Goal: Contribute content

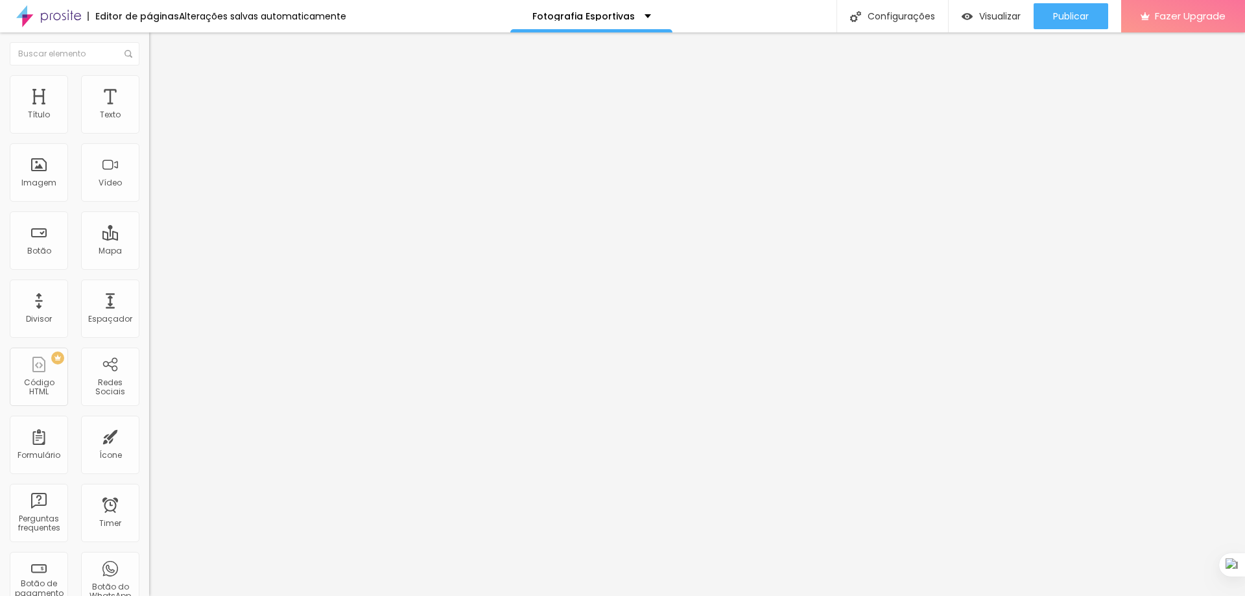
click at [149, 266] on input "https://" at bounding box center [227, 260] width 156 height 13
type input "[URL][DOMAIN_NAME]"
click at [149, 283] on div at bounding box center [223, 283] width 149 height 0
drag, startPoint x: 98, startPoint y: 143, endPoint x: 47, endPoint y: 143, distance: 50.6
click at [149, 122] on input "QUERO APRENDER" at bounding box center [227, 115] width 156 height 13
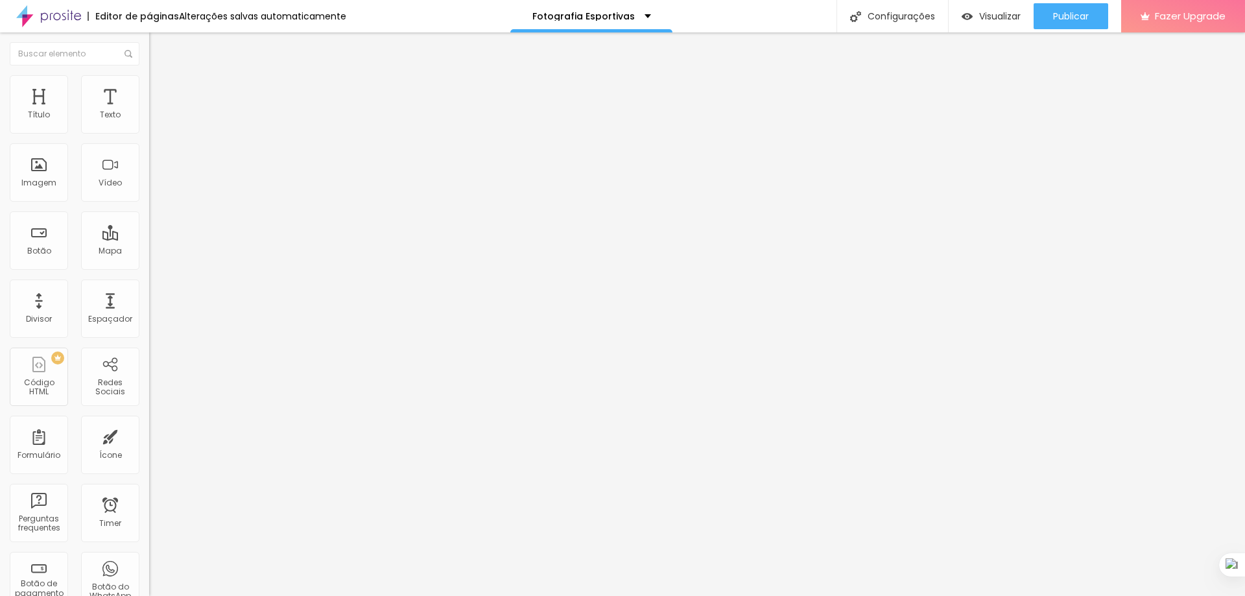
type input "QUERO PARTICIPAR"
click at [149, 265] on input "https://" at bounding box center [227, 260] width 156 height 13
type input "[URL][DOMAIN_NAME]"
drag, startPoint x: 77, startPoint y: 311, endPoint x: 50, endPoint y: 301, distance: 28.9
click at [149, 290] on div "URL [URL][DOMAIN_NAME] Abrir em uma nova aba" at bounding box center [223, 267] width 149 height 43
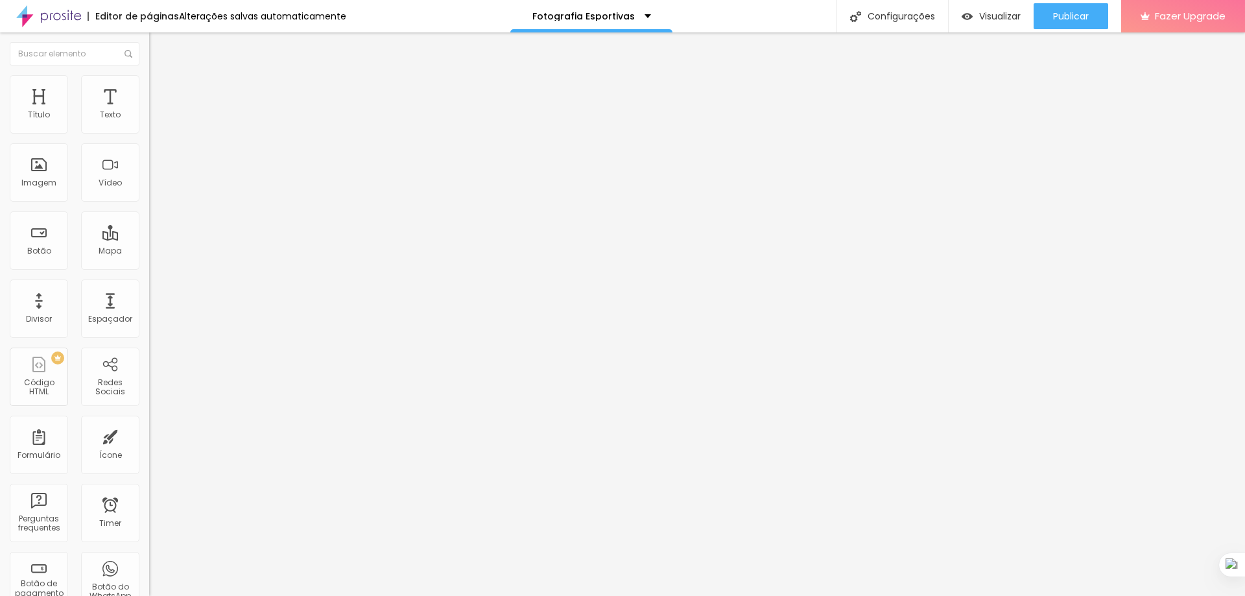
click at [149, 283] on div at bounding box center [223, 283] width 149 height 0
click at [1072, 14] on span "Publicar" at bounding box center [1071, 16] width 36 height 10
